Goal: Information Seeking & Learning: Learn about a topic

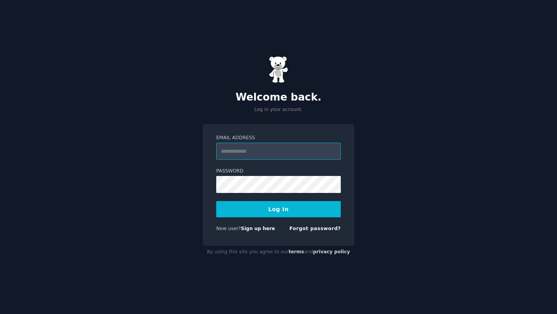
type input "**********"
click at [289, 203] on button "Log In" at bounding box center [278, 209] width 125 height 16
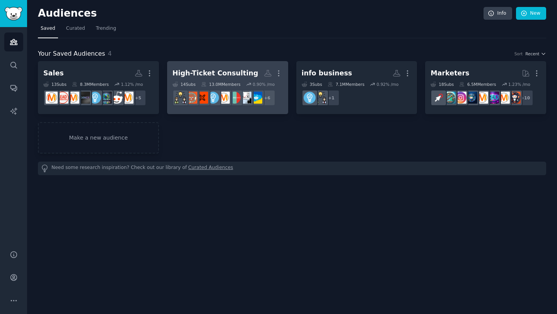
click at [215, 70] on div "High-Ticket Consulting" at bounding box center [216, 73] width 86 height 10
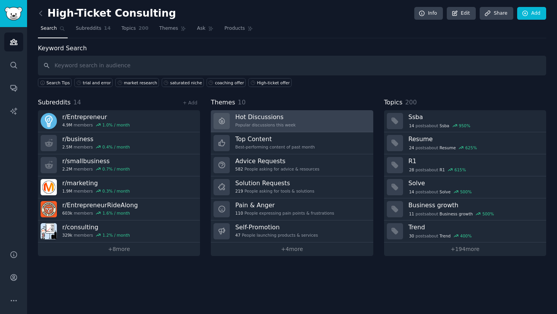
click at [295, 121] on link "Hot Discussions Popular discussions this week" at bounding box center [292, 121] width 162 height 22
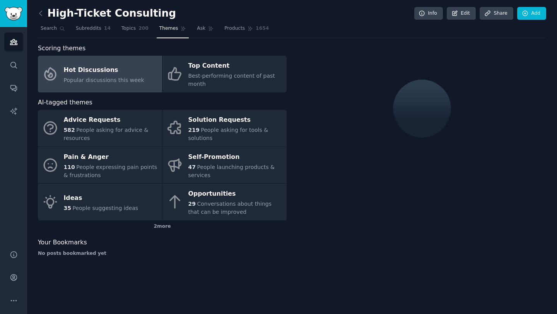
click at [108, 78] on span "Popular discussions this week" at bounding box center [104, 80] width 80 height 6
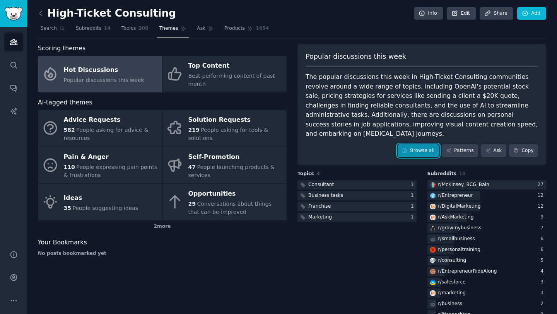
click at [429, 156] on link "Browse all" at bounding box center [418, 150] width 41 height 13
